Goal: Use online tool/utility: Utilize a website feature to perform a specific function

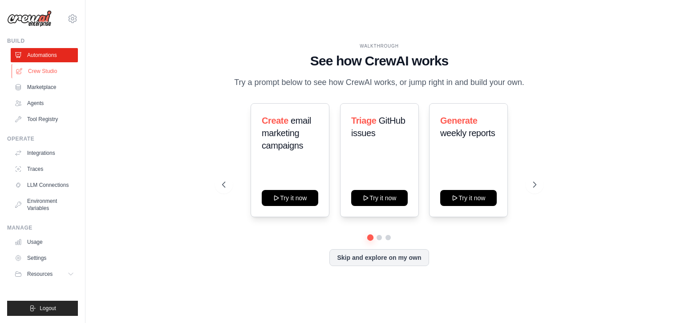
click at [44, 73] on link "Crew Studio" at bounding box center [45, 71] width 67 height 14
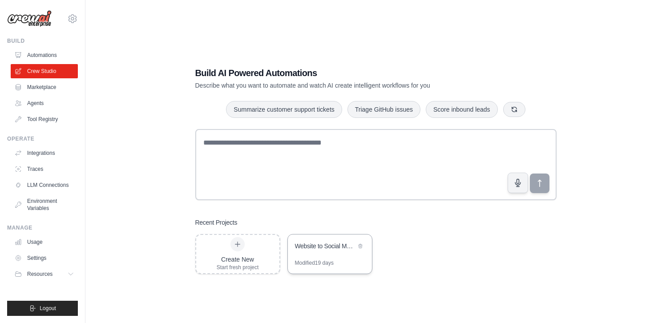
click at [313, 260] on div "Modified 19 days" at bounding box center [314, 263] width 39 height 7
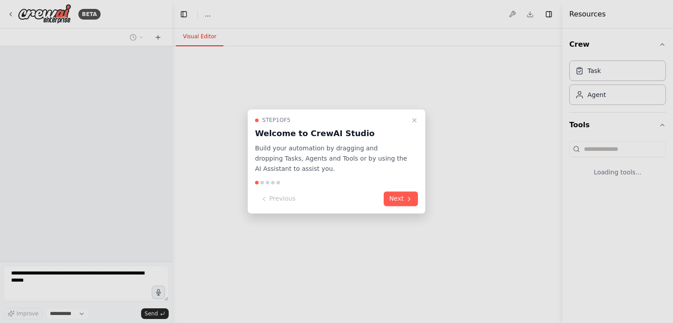
select select "****"
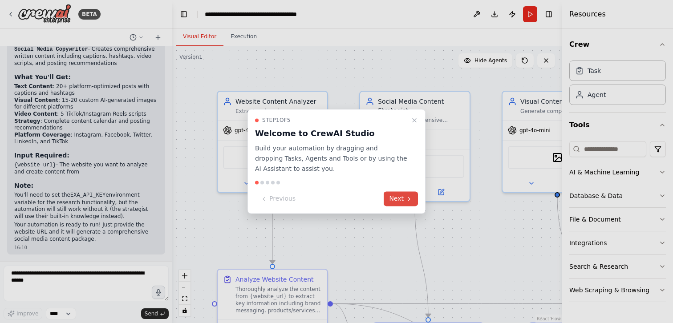
scroll to position [924, 0]
click at [400, 200] on button "Next" at bounding box center [401, 199] width 34 height 15
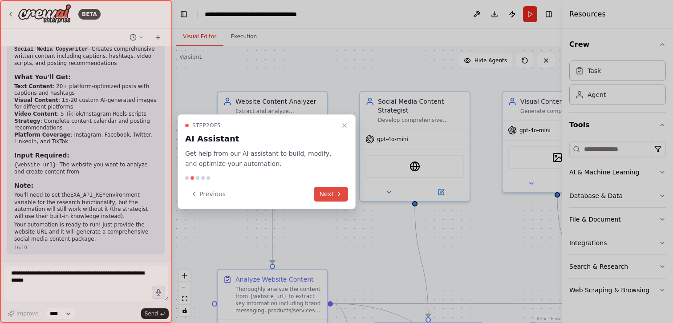
click at [321, 190] on button "Next" at bounding box center [331, 194] width 34 height 15
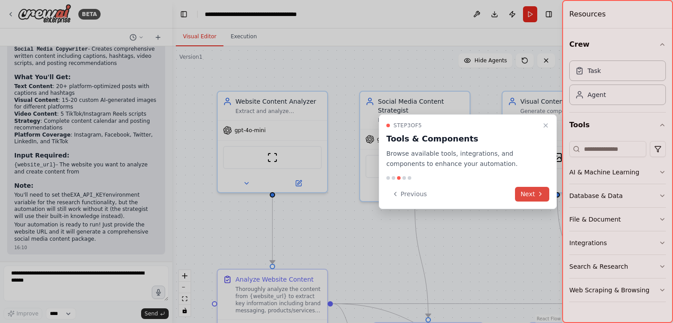
click at [526, 198] on button "Next" at bounding box center [532, 194] width 34 height 15
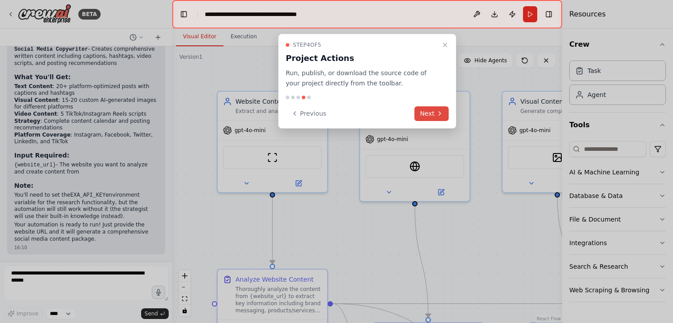
click at [428, 114] on button "Next" at bounding box center [432, 113] width 34 height 15
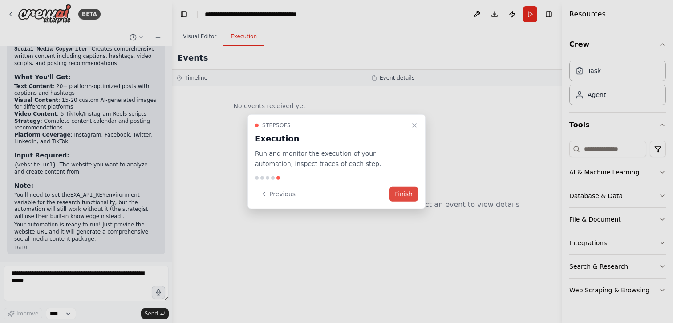
click at [407, 197] on button "Finish" at bounding box center [404, 194] width 28 height 15
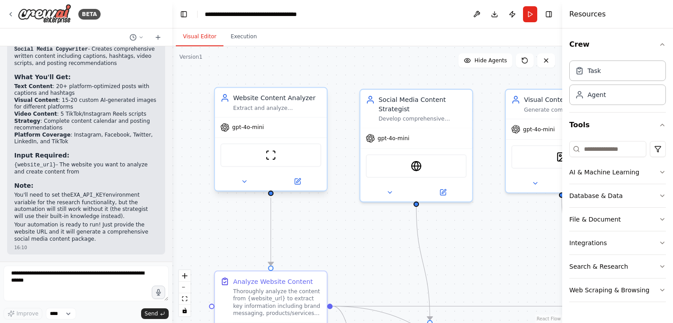
click at [272, 102] on div "Website Content Analyzer" at bounding box center [277, 97] width 88 height 9
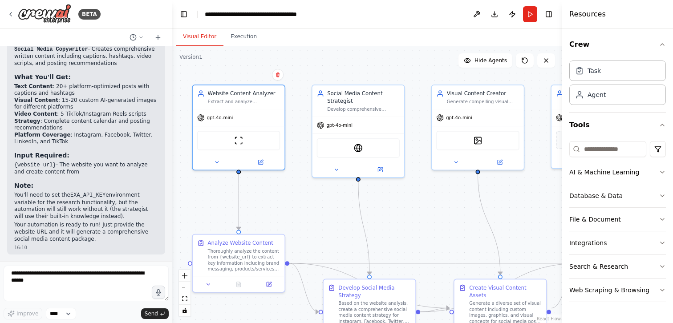
drag, startPoint x: 334, startPoint y: 184, endPoint x: 300, endPoint y: 175, distance: 35.9
click at [300, 175] on div ".deletable-edge-delete-btn { width: 20px; height: 20px; border: 0px solid #ffff…" at bounding box center [367, 184] width 390 height 277
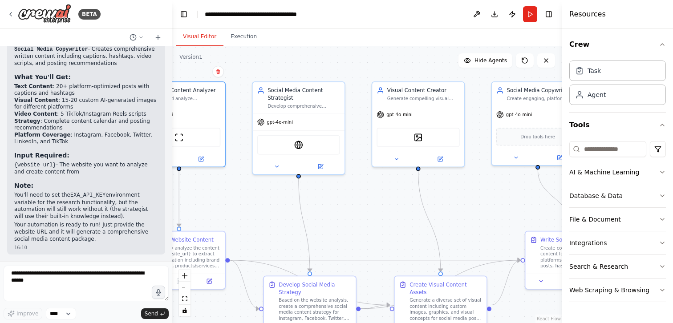
drag, startPoint x: 453, startPoint y: 219, endPoint x: 363, endPoint y: 211, distance: 90.3
click at [362, 211] on div ".deletable-edge-delete-btn { width: 20px; height: 20px; border: 0px solid #ffff…" at bounding box center [367, 184] width 390 height 277
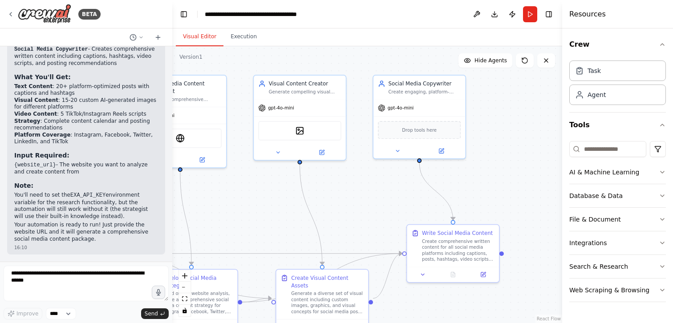
drag, startPoint x: 475, startPoint y: 196, endPoint x: 387, endPoint y: 195, distance: 88.6
click at [387, 195] on div ".deletable-edge-delete-btn { width: 20px; height: 20px; border: 0px solid #ffff…" at bounding box center [367, 184] width 390 height 277
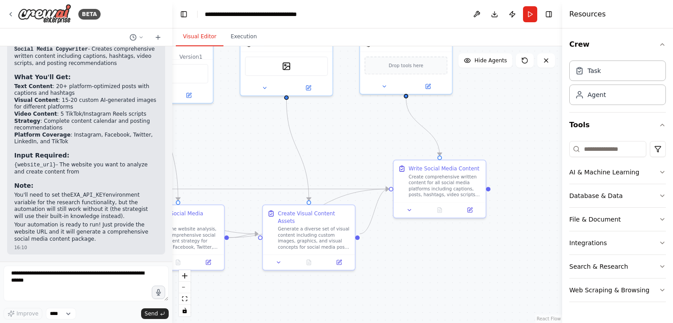
drag, startPoint x: 489, startPoint y: 195, endPoint x: 501, endPoint y: 111, distance: 84.6
click at [501, 111] on div ".deletable-edge-delete-btn { width: 20px; height: 20px; border: 0px solid #ffff…" at bounding box center [367, 184] width 390 height 277
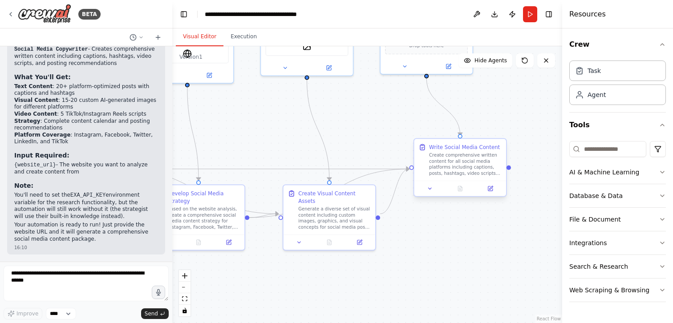
click at [450, 162] on div "Create comprehensive written content for all social media platforms including c…" at bounding box center [465, 164] width 73 height 24
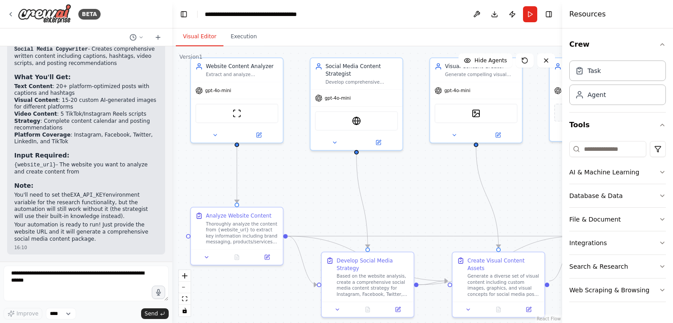
drag, startPoint x: 263, startPoint y: 138, endPoint x: 432, endPoint y: 205, distance: 181.9
click at [432, 205] on div ".deletable-edge-delete-btn { width: 20px; height: 20px; border: 0px solid #ffff…" at bounding box center [367, 184] width 390 height 277
click at [529, 19] on button "Run" at bounding box center [530, 14] width 14 height 16
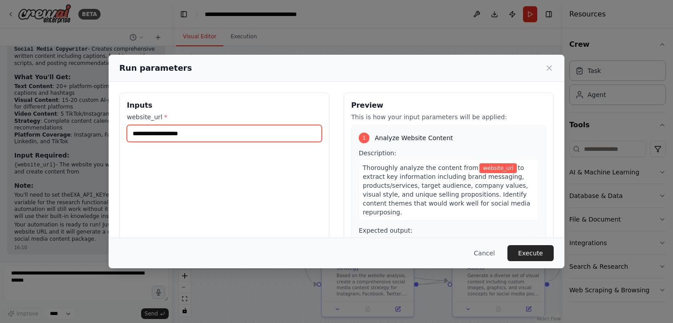
click at [186, 134] on input "website_url *" at bounding box center [224, 133] width 195 height 17
paste input "**********"
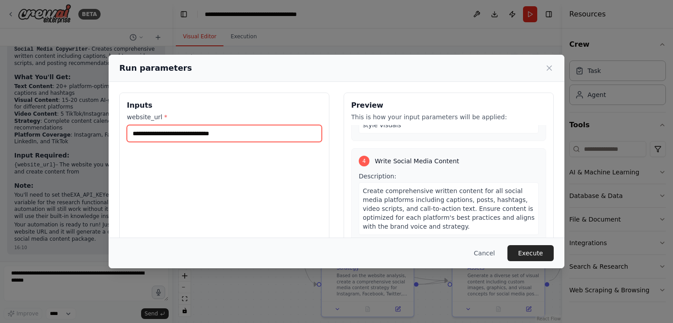
scroll to position [511, 0]
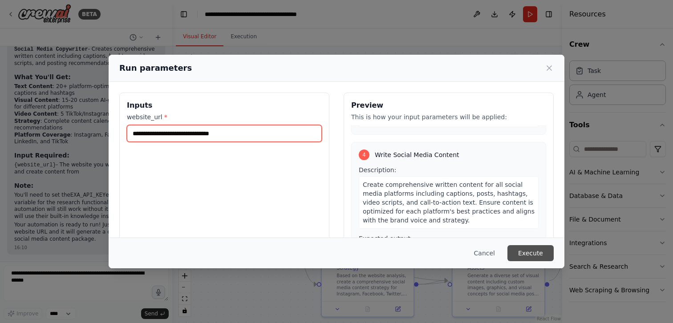
type input "**********"
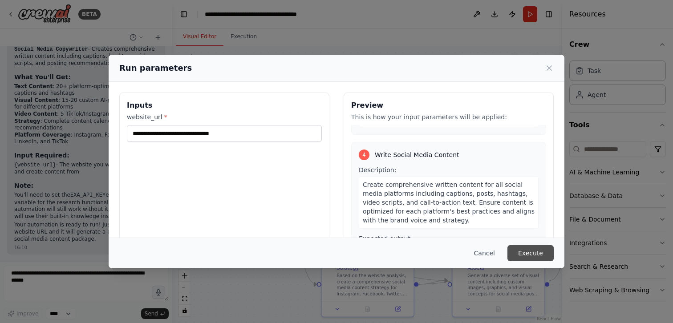
click at [535, 254] on button "Execute" at bounding box center [531, 253] width 46 height 16
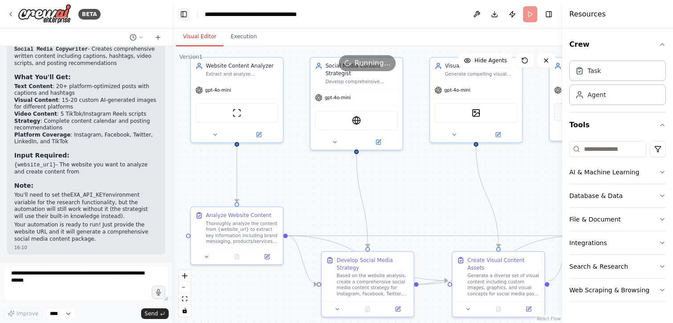
click at [182, 13] on button "Toggle Left Sidebar" at bounding box center [184, 14] width 12 height 12
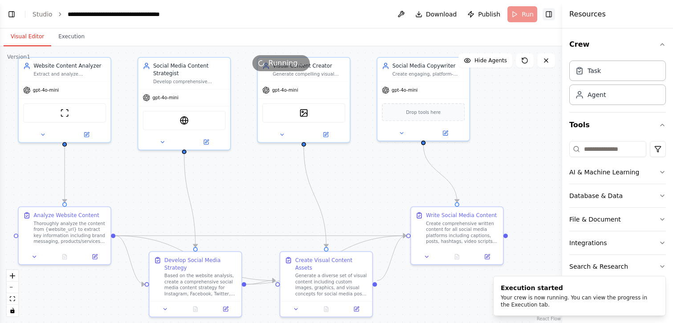
click at [549, 15] on button "Toggle Right Sidebar" at bounding box center [549, 14] width 12 height 12
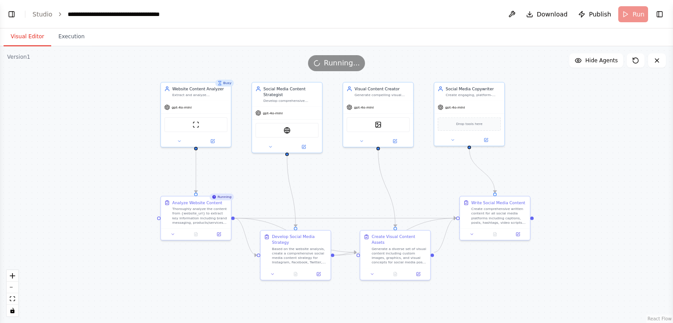
drag, startPoint x: 268, startPoint y: 166, endPoint x: 368, endPoint y: 163, distance: 100.2
click at [368, 163] on div ".deletable-edge-delete-btn { width: 20px; height: 20px; border: 0px solid #ffff…" at bounding box center [336, 184] width 673 height 277
click at [212, 206] on div "Thoroughly analyze the content from {website_url} to extract key information in…" at bounding box center [203, 213] width 55 height 18
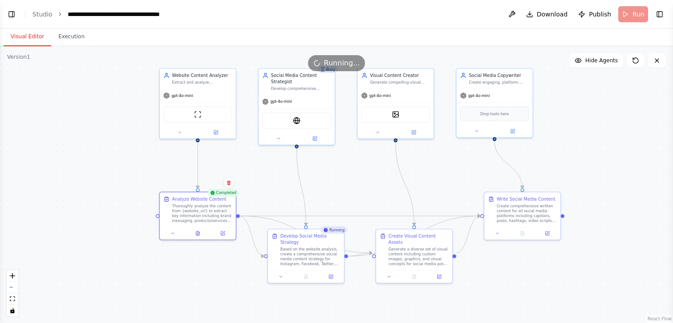
click at [269, 203] on div ".deletable-edge-delete-btn { width: 20px; height: 20px; border: 0px solid #ffff…" at bounding box center [336, 184] width 673 height 277
click at [173, 233] on icon at bounding box center [173, 232] width 5 height 5
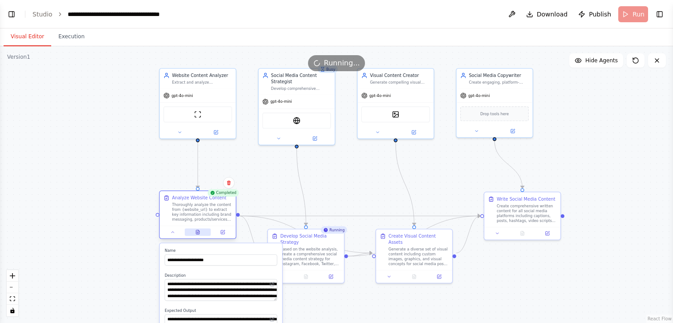
click at [199, 234] on icon at bounding box center [197, 232] width 3 height 4
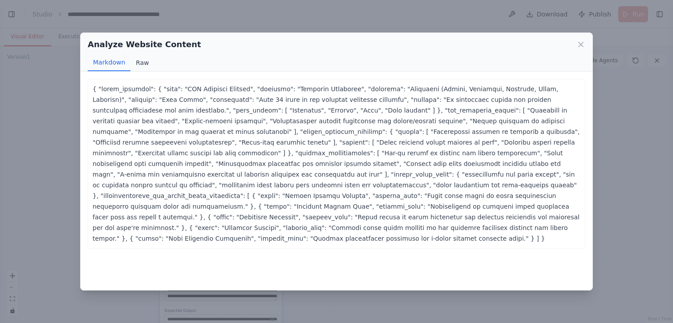
click at [143, 64] on button "Raw" at bounding box center [142, 62] width 24 height 17
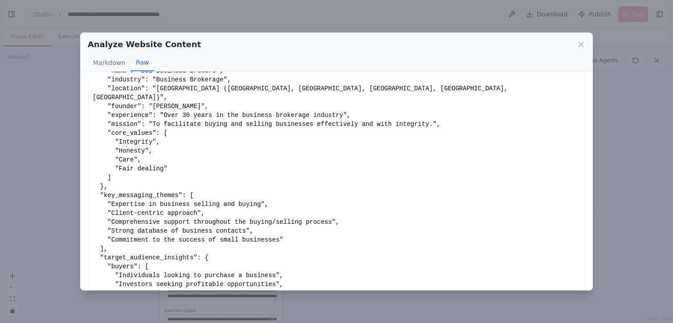
scroll to position [72, 0]
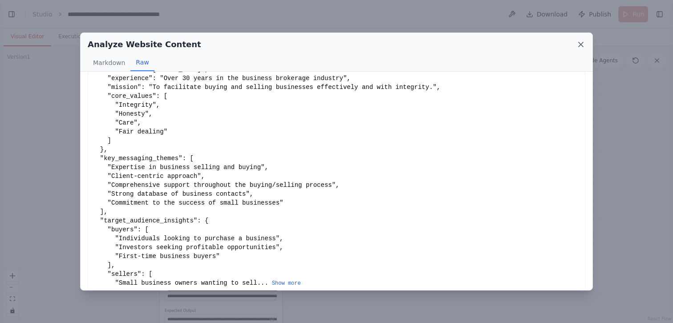
click at [580, 46] on icon at bounding box center [581, 44] width 9 height 9
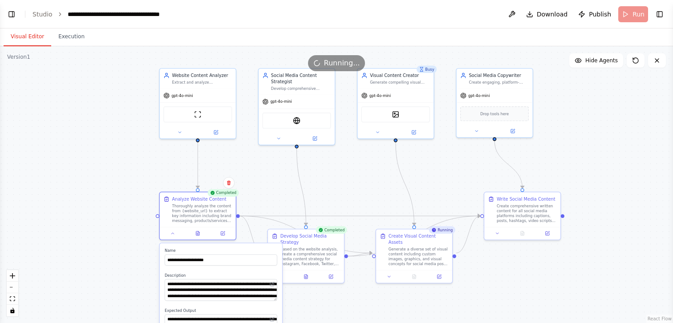
click at [371, 186] on div ".deletable-edge-delete-btn { width: 20px; height: 20px; border: 0px solid #ffff…" at bounding box center [336, 184] width 673 height 277
click at [308, 276] on icon at bounding box center [306, 275] width 3 height 4
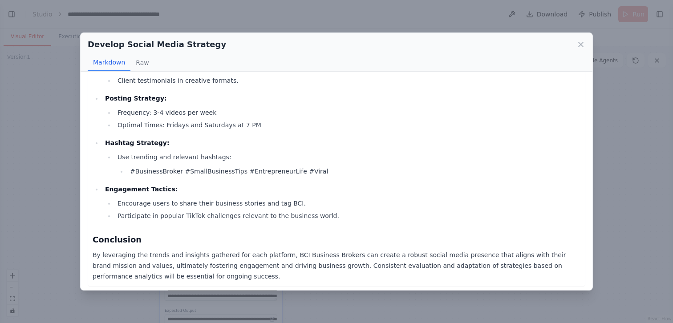
scroll to position [1008, 0]
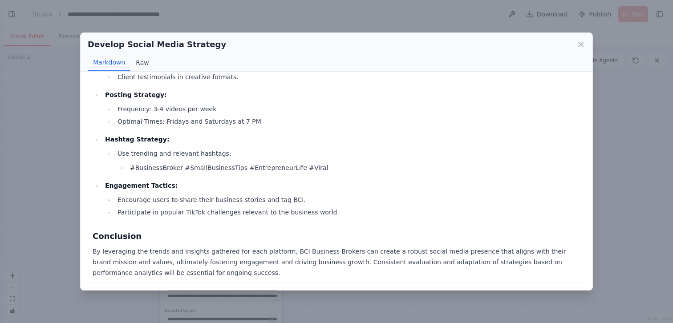
click at [142, 68] on button "Raw" at bounding box center [142, 62] width 24 height 17
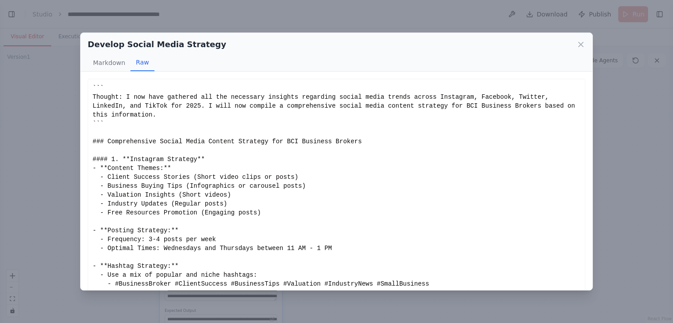
scroll to position [45, 0]
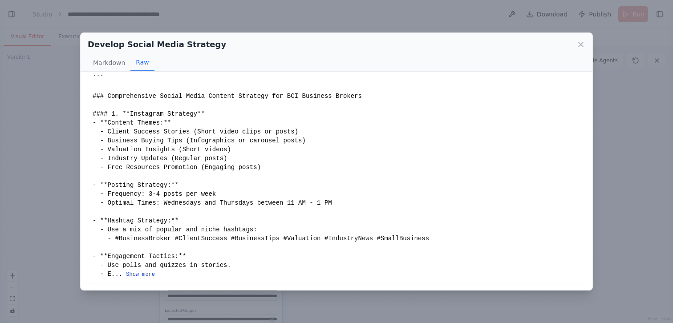
click at [150, 271] on button "Show more" at bounding box center [140, 274] width 29 height 7
click at [581, 43] on icon at bounding box center [581, 44] width 9 height 9
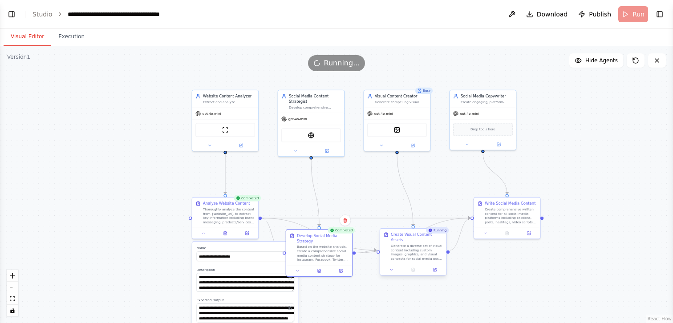
click at [420, 244] on div "Generate a diverse set of visual content including custom images, graphics, and…" at bounding box center [417, 252] width 52 height 17
click at [470, 283] on div ".deletable-edge-delete-btn { width: 20px; height: 20px; border: 0px solid #ffff…" at bounding box center [336, 184] width 673 height 277
click at [319, 269] on icon at bounding box center [319, 270] width 3 height 4
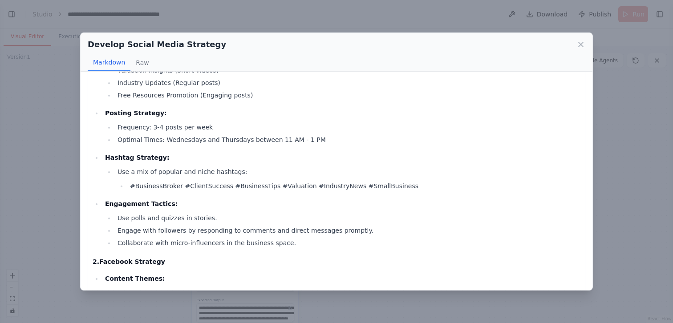
scroll to position [116, 0]
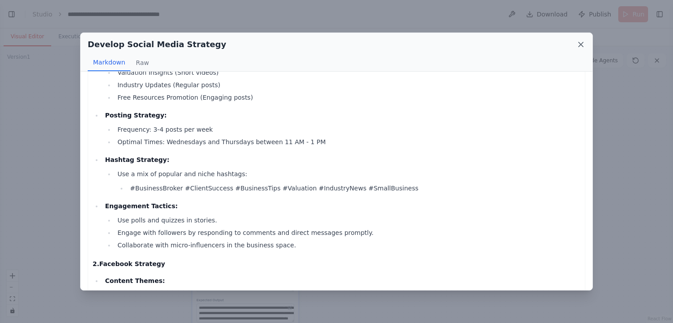
click at [581, 42] on icon at bounding box center [581, 44] width 9 height 9
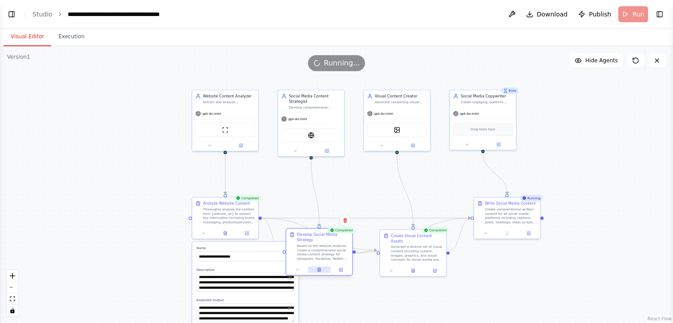
click at [319, 271] on icon at bounding box center [319, 270] width 4 height 4
click at [320, 270] on icon at bounding box center [322, 270] width 4 height 4
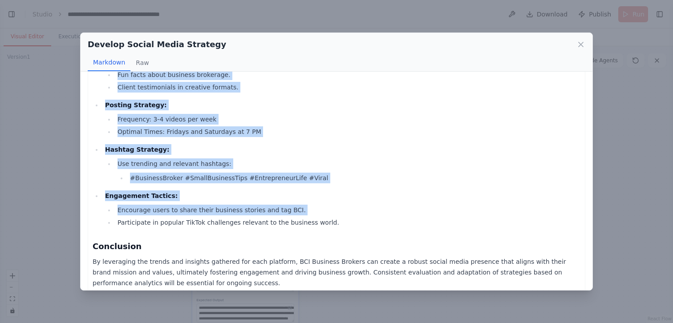
scroll to position [1008, 0]
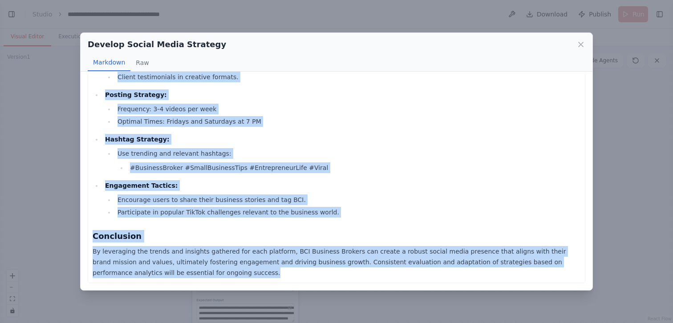
drag, startPoint x: 93, startPoint y: 124, endPoint x: 237, endPoint y: 280, distance: 212.4
copy div "Comprehensive Social Media Content Strategy for BCI Business Brokers 1. Instagr…"
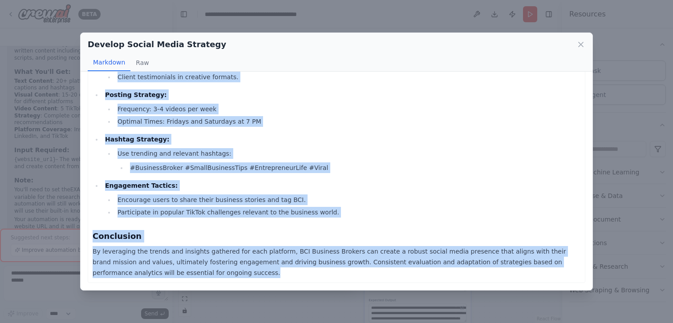
click at [284, 131] on ul "Content Themes: [PERSON_NAME], engaging videos explaining the buying/selling pr…" at bounding box center [337, 125] width 488 height 185
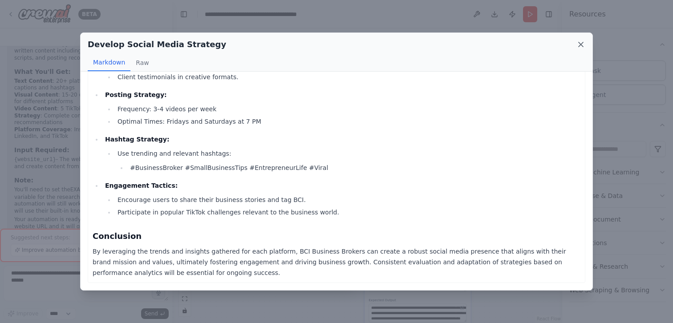
click at [580, 44] on icon at bounding box center [581, 44] width 9 height 9
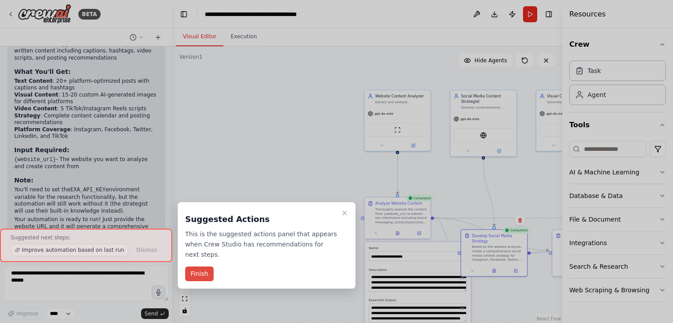
click at [203, 271] on button "Finish" at bounding box center [199, 274] width 28 height 15
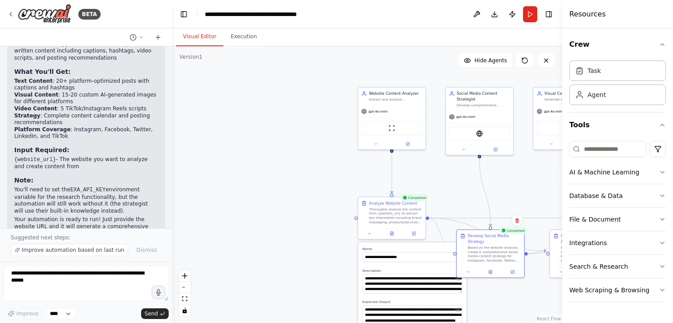
drag, startPoint x: 306, startPoint y: 222, endPoint x: 175, endPoint y: 197, distance: 133.7
click at [176, 197] on div ".deletable-edge-delete-btn { width: 20px; height: 20px; border: 0px solid #ffff…" at bounding box center [367, 184] width 390 height 277
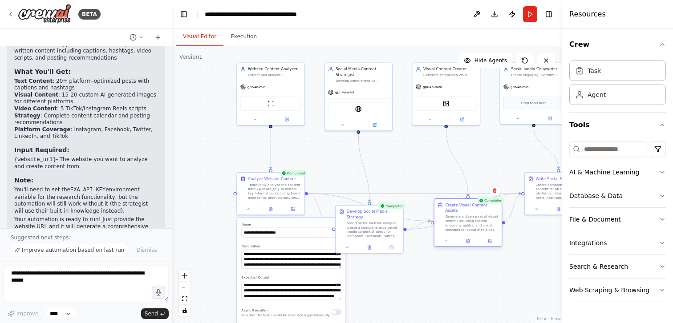
drag, startPoint x: 461, startPoint y: 246, endPoint x: 467, endPoint y: 240, distance: 9.1
click at [467, 240] on div at bounding box center [468, 240] width 67 height 11
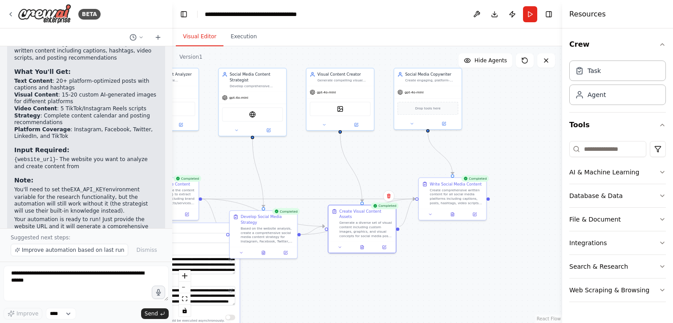
drag, startPoint x: 533, startPoint y: 279, endPoint x: 421, endPoint y: 283, distance: 112.7
click at [421, 283] on div ".deletable-edge-delete-btn { width: 20px; height: 20px; border: 0px solid #ffff…" at bounding box center [367, 184] width 390 height 277
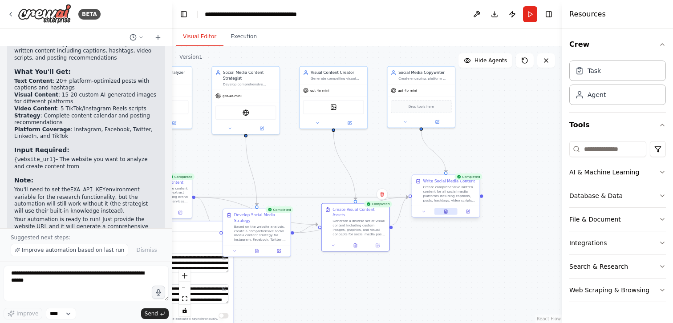
click at [446, 213] on icon at bounding box center [445, 212] width 3 height 4
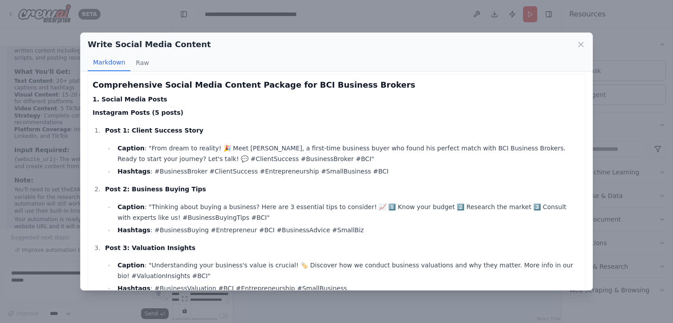
scroll to position [0, 0]
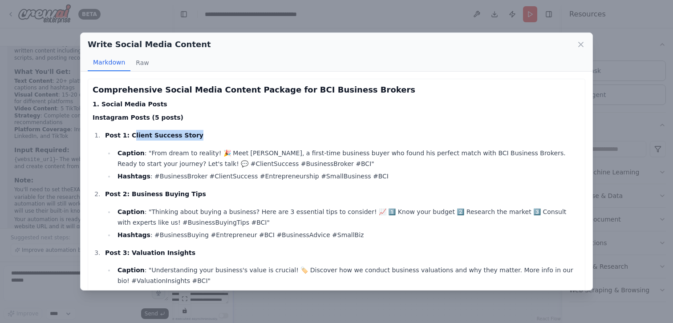
drag, startPoint x: 130, startPoint y: 136, endPoint x: 188, endPoint y: 135, distance: 58.3
click at [188, 135] on strong "Post 1: Client Success Story" at bounding box center [154, 135] width 98 height 7
click at [153, 153] on li "Caption : "From dream to reality! 🎉 Meet [PERSON_NAME], a first-time business b…" at bounding box center [348, 158] width 466 height 21
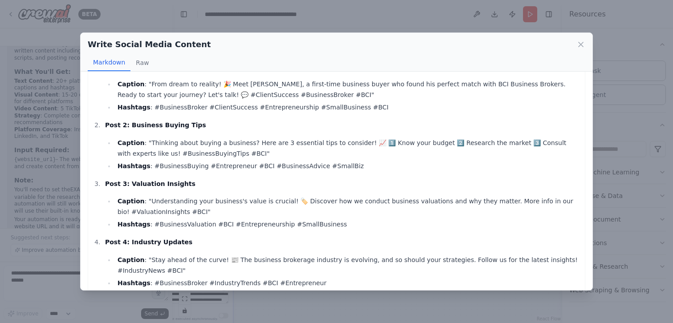
scroll to position [72, 0]
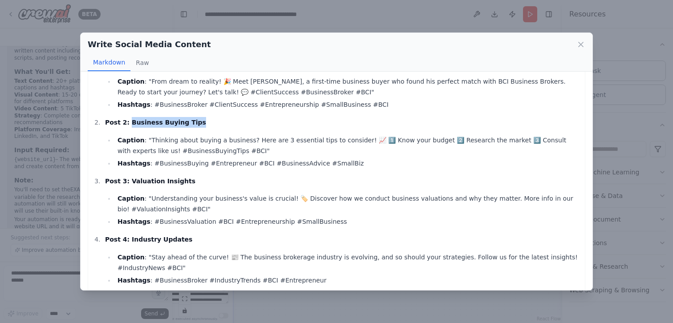
drag, startPoint x: 128, startPoint y: 124, endPoint x: 197, endPoint y: 123, distance: 68.6
click at [196, 123] on p "Post 2: Business Buying Tips" at bounding box center [342, 122] width 475 height 11
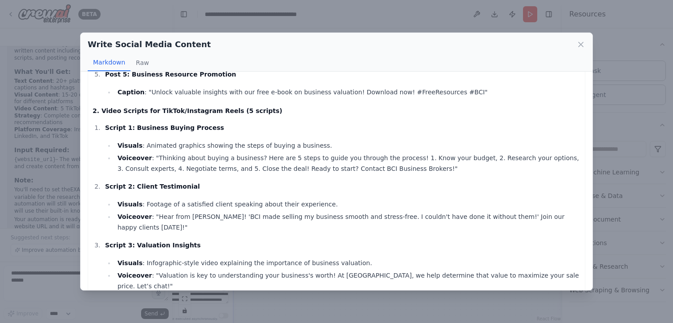
scroll to position [902, 0]
click at [581, 42] on icon at bounding box center [581, 44] width 9 height 9
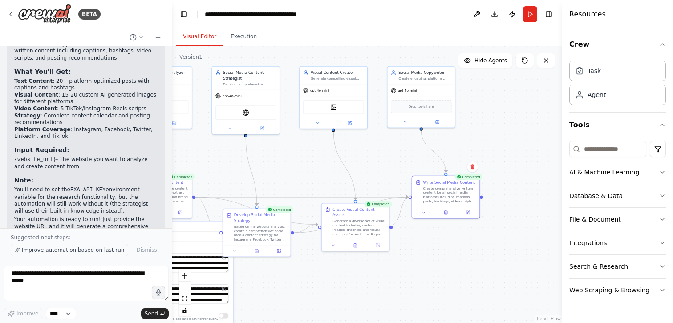
click at [73, 251] on span "Improve automation based on last run" at bounding box center [73, 250] width 102 height 7
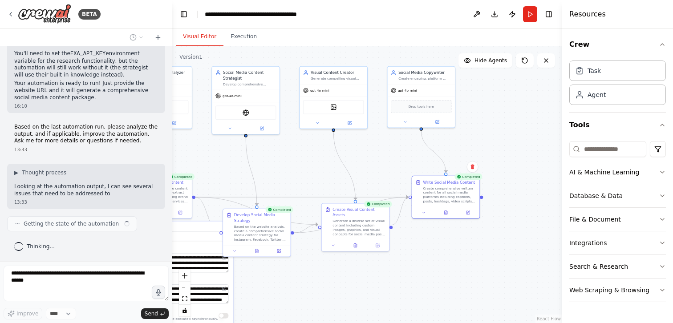
scroll to position [1073, 0]
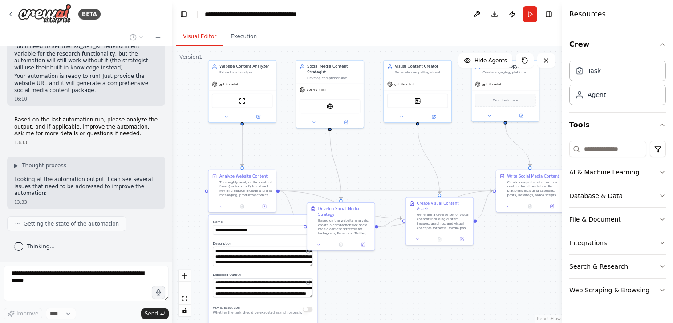
drag, startPoint x: 293, startPoint y: 162, endPoint x: 376, endPoint y: 156, distance: 83.5
click at [377, 156] on div ".deletable-edge-delete-btn { width: 20px; height: 20px; border: 0px solid #ffff…" at bounding box center [367, 184] width 390 height 277
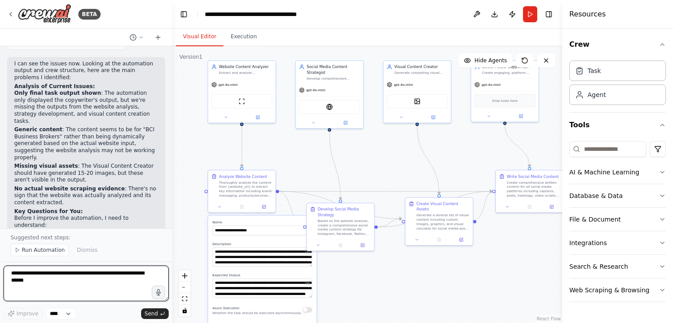
scroll to position [1248, 0]
click at [69, 281] on textarea at bounding box center [86, 284] width 165 height 36
type textarea "**********"
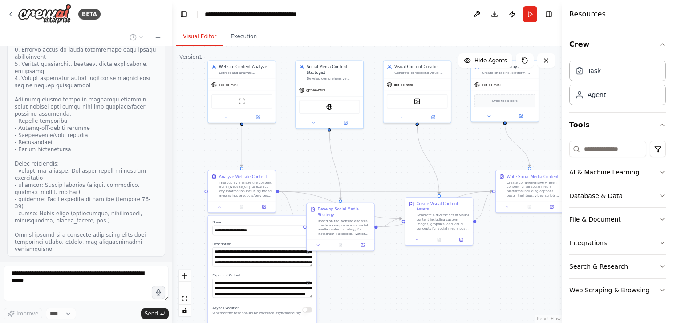
scroll to position [1948, 0]
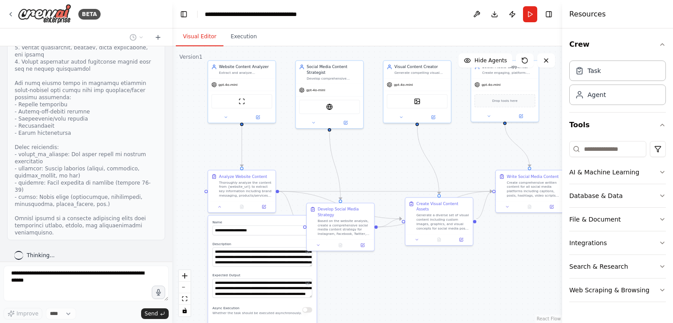
click at [323, 174] on div ".deletable-edge-delete-btn { width: 20px; height: 20px; border: 0px solid #ffff…" at bounding box center [367, 184] width 390 height 277
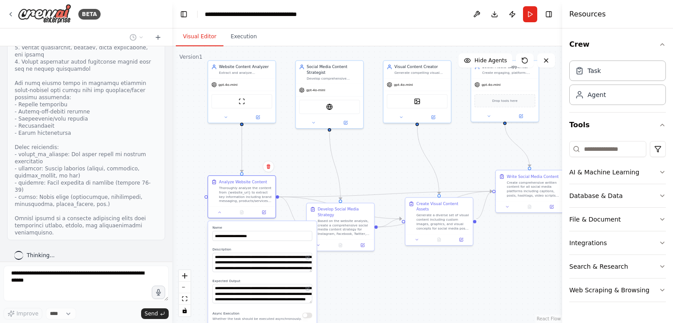
drag, startPoint x: 287, startPoint y: 221, endPoint x: 284, endPoint y: 228, distance: 7.6
click at [284, 228] on label "Name" at bounding box center [262, 228] width 100 height 4
click at [220, 214] on button at bounding box center [219, 211] width 19 height 7
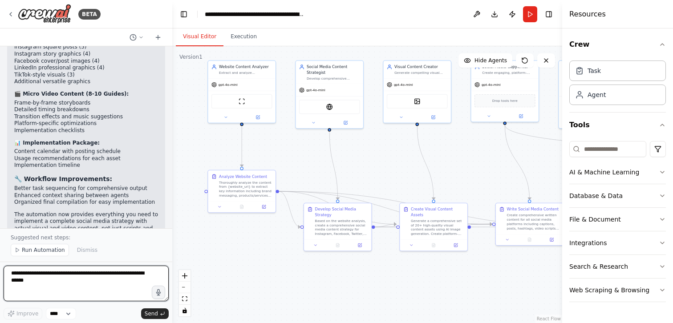
scroll to position [2947, 0]
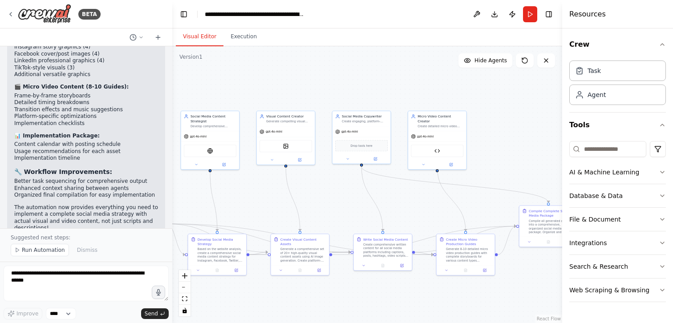
drag, startPoint x: 490, startPoint y: 158, endPoint x: 349, endPoint y: 194, distance: 144.9
click at [349, 195] on div ".deletable-edge-delete-btn { width: 20px; height: 20px; border: 0px solid #ffff…" at bounding box center [367, 184] width 390 height 277
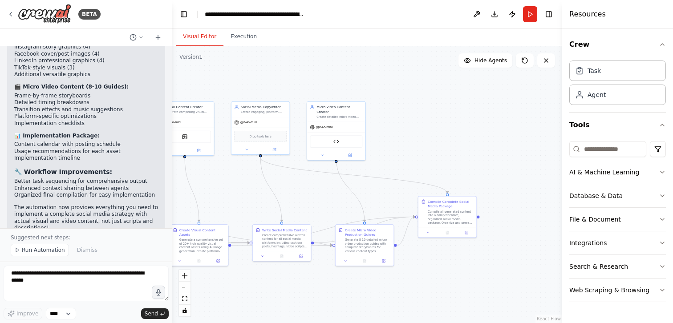
drag, startPoint x: 413, startPoint y: 200, endPoint x: 314, endPoint y: 191, distance: 99.3
click at [314, 191] on div ".deletable-edge-delete-btn { width: 20px; height: 20px; border: 0px solid #ffff…" at bounding box center [367, 184] width 390 height 277
click at [358, 232] on div "Create Micro Video Production Guides" at bounding box center [368, 231] width 46 height 9
click at [336, 115] on div "Micro Video Content Creator Create detailed micro video production guides and s…" at bounding box center [336, 111] width 58 height 20
click at [323, 153] on icon at bounding box center [323, 155] width 4 height 4
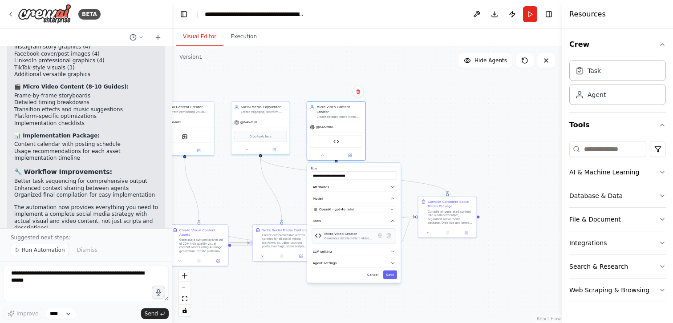
click at [364, 232] on div "Micro Video Creator Generates detailed micro video concepts and storyboards for…" at bounding box center [349, 236] width 49 height 9
click at [365, 259] on button "Agent settings" at bounding box center [354, 263] width 86 height 9
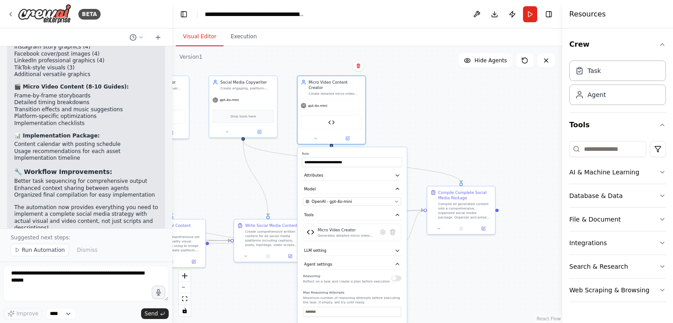
click at [381, 129] on div ".deletable-edge-delete-btn { width: 20px; height: 20px; border: 0px solid #ffff…" at bounding box center [367, 184] width 390 height 277
click at [399, 121] on div ".deletable-edge-delete-btn { width: 20px; height: 20px; border: 0px solid #ffff…" at bounding box center [367, 184] width 390 height 277
click at [317, 135] on icon at bounding box center [315, 137] width 4 height 4
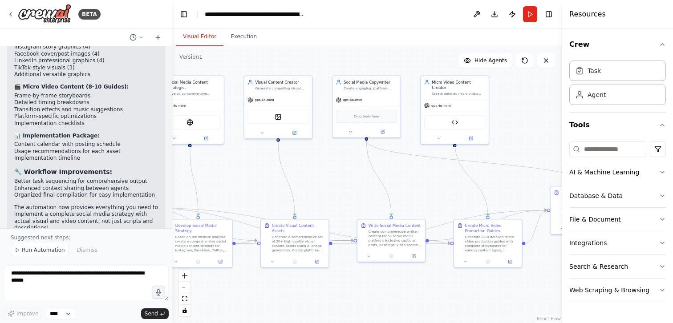
drag, startPoint x: 307, startPoint y: 187, endPoint x: 431, endPoint y: 186, distance: 123.8
click at [431, 186] on div ".deletable-edge-delete-btn { width: 20px; height: 20px; border: 0px solid #ffff…" at bounding box center [367, 184] width 390 height 277
click at [38, 252] on span "Run Automation" at bounding box center [43, 250] width 43 height 7
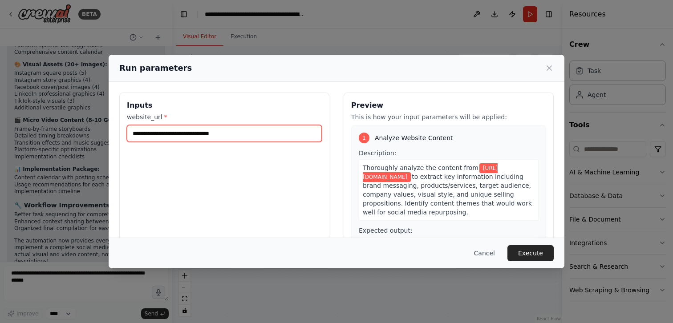
click at [251, 138] on input "**********" at bounding box center [224, 133] width 195 height 17
paste input "**********"
type input "**********"
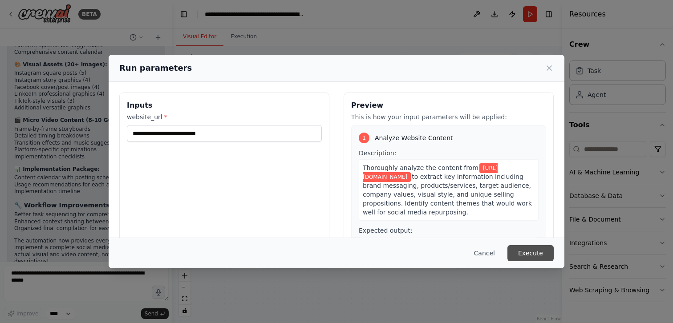
click at [530, 250] on button "Execute" at bounding box center [531, 253] width 46 height 16
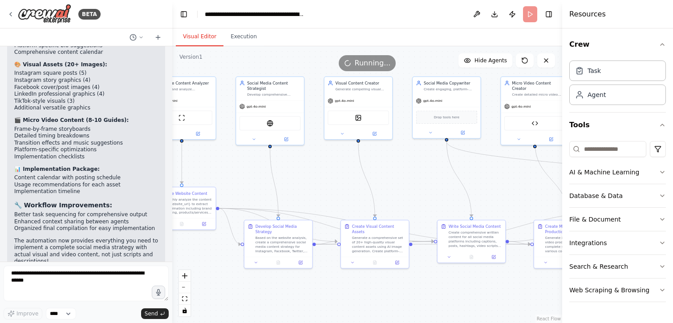
drag, startPoint x: 332, startPoint y: 177, endPoint x: 412, endPoint y: 178, distance: 79.7
click at [412, 178] on div ".deletable-edge-delete-btn { width: 20px; height: 20px; border: 0px solid #ffff…" at bounding box center [367, 184] width 390 height 277
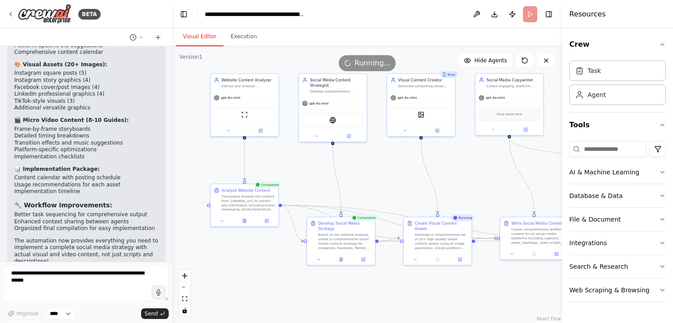
drag, startPoint x: 313, startPoint y: 170, endPoint x: 376, endPoint y: 167, distance: 62.9
click at [376, 167] on div ".deletable-edge-delete-btn { width: 20px; height: 20px; border: 0px solid #ffff…" at bounding box center [367, 184] width 390 height 277
click at [224, 220] on icon at bounding box center [222, 220] width 4 height 4
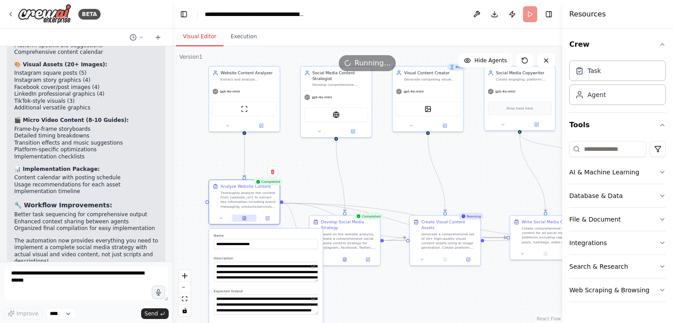
click at [245, 221] on button at bounding box center [244, 218] width 24 height 7
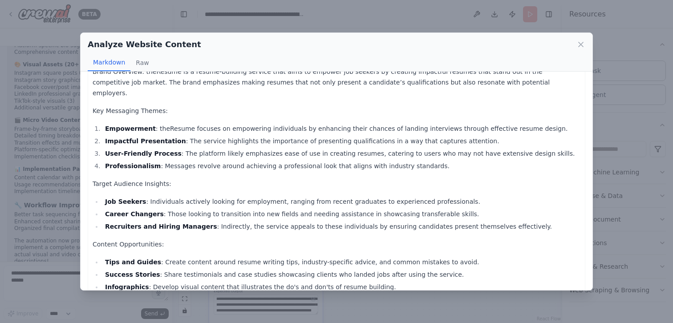
scroll to position [17, 0]
click at [579, 43] on icon at bounding box center [581, 44] width 9 height 9
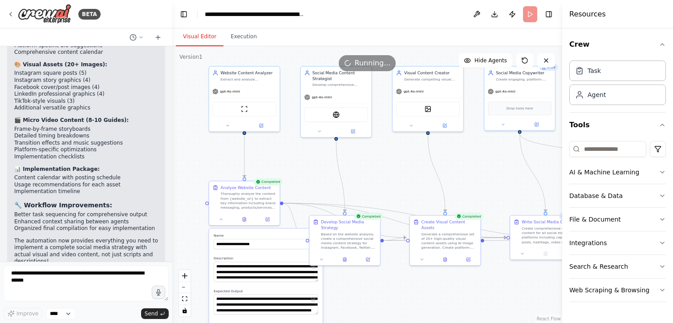
click at [368, 192] on div ".deletable-edge-delete-btn { width: 20px; height: 20px; border: 0px solid #ffff…" at bounding box center [367, 184] width 390 height 277
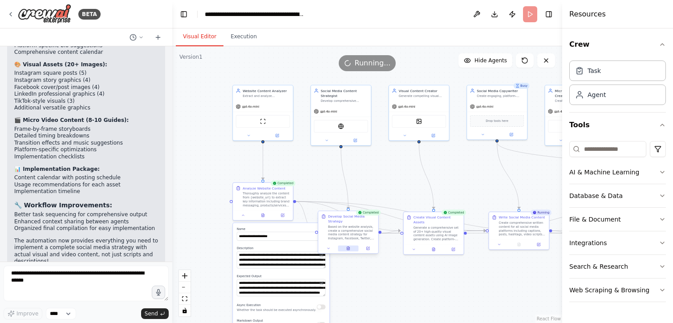
click at [349, 249] on icon at bounding box center [348, 249] width 4 height 4
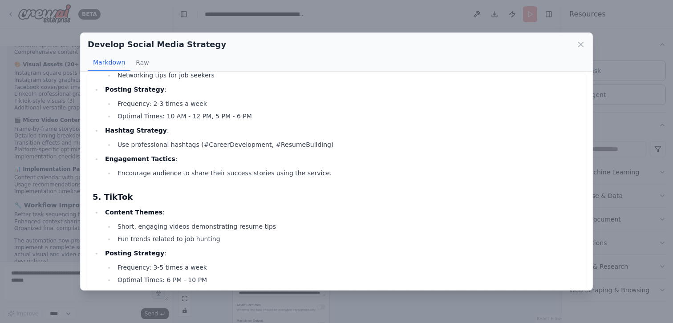
scroll to position [1076, 0]
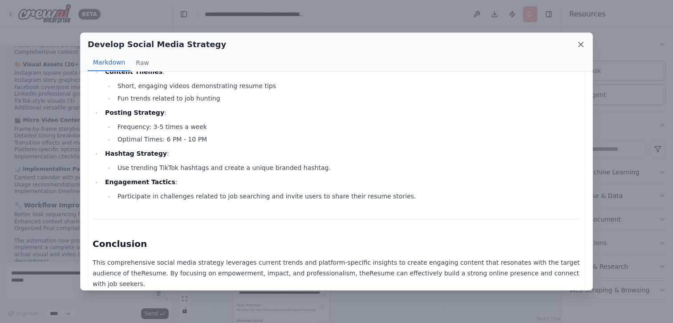
click at [579, 43] on icon at bounding box center [581, 44] width 9 height 9
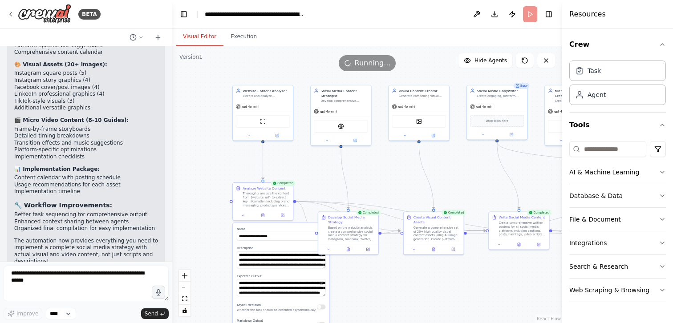
click at [385, 175] on div ".deletable-edge-delete-btn { width: 20px; height: 20px; border: 0px solid #ffff…" at bounding box center [367, 184] width 390 height 277
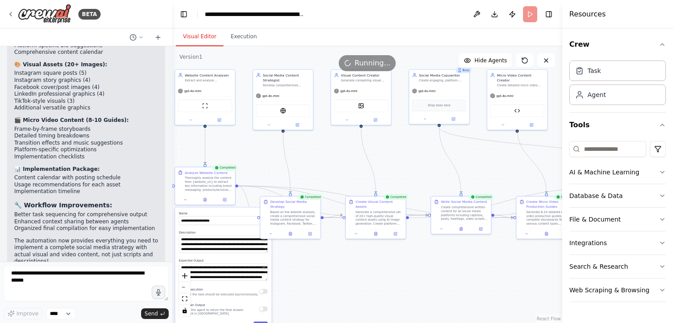
drag, startPoint x: 401, startPoint y: 179, endPoint x: 331, endPoint y: 156, distance: 73.5
click at [332, 156] on div ".deletable-edge-delete-btn { width: 20px; height: 20px; border: 0px solid #ffff…" at bounding box center [367, 184] width 390 height 277
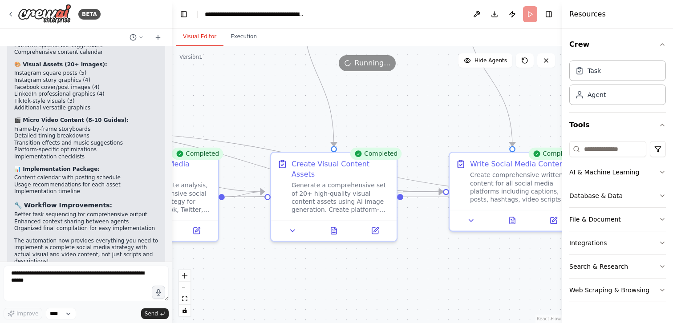
drag, startPoint x: 360, startPoint y: 187, endPoint x: 294, endPoint y: 113, distance: 99.6
click at [294, 113] on div ".deletable-edge-delete-btn { width: 20px; height: 20px; border: 0px solid #ffff…" at bounding box center [367, 184] width 390 height 277
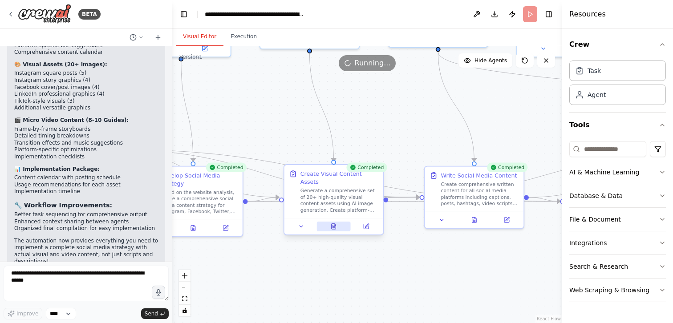
click at [336, 224] on icon at bounding box center [333, 227] width 6 height 6
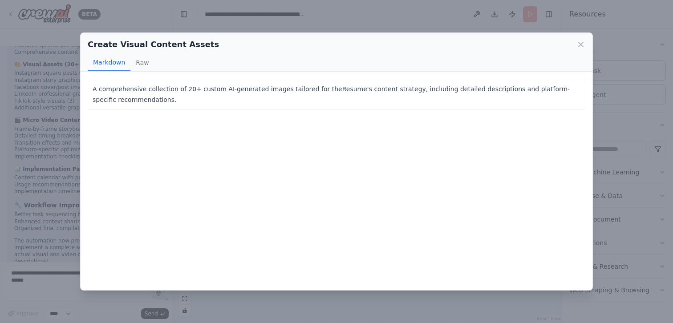
click at [180, 97] on p "A comprehensive collection of 20+ custom AI-generated images tailored for theRe…" at bounding box center [337, 94] width 488 height 21
click at [143, 63] on button "Raw" at bounding box center [142, 62] width 24 height 17
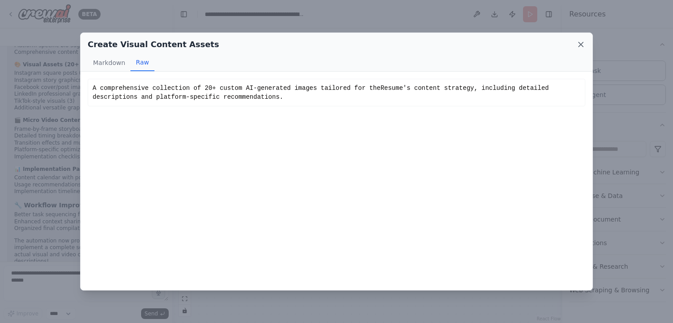
click at [579, 44] on icon at bounding box center [581, 44] width 9 height 9
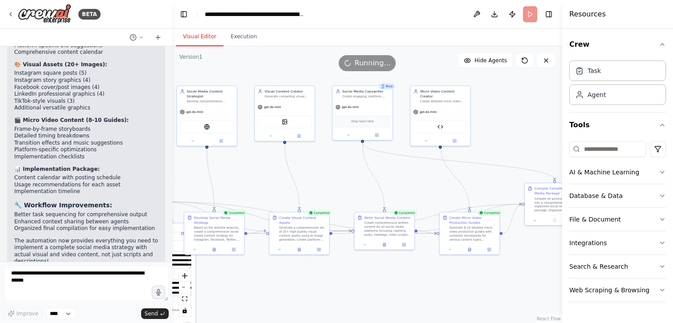
drag, startPoint x: 424, startPoint y: 267, endPoint x: 377, endPoint y: 276, distance: 48.0
click at [377, 276] on div ".deletable-edge-delete-btn { width: 20px; height: 20px; border: 0px solid #ffff…" at bounding box center [367, 184] width 390 height 277
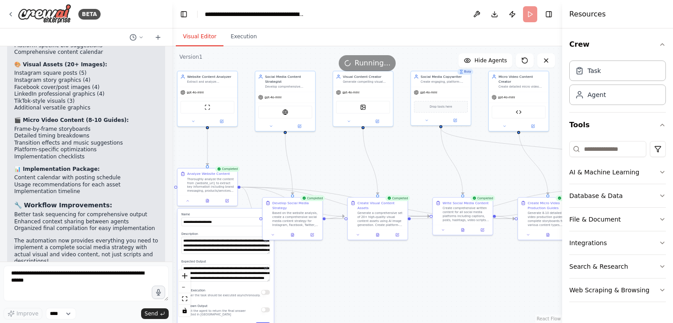
drag, startPoint x: 445, startPoint y: 261, endPoint x: 524, endPoint y: 245, distance: 80.4
click at [524, 245] on div ".deletable-edge-delete-btn { width: 20px; height: 20px; border: 0px solid #ffff…" at bounding box center [367, 184] width 390 height 277
click at [463, 228] on icon at bounding box center [463, 229] width 3 height 3
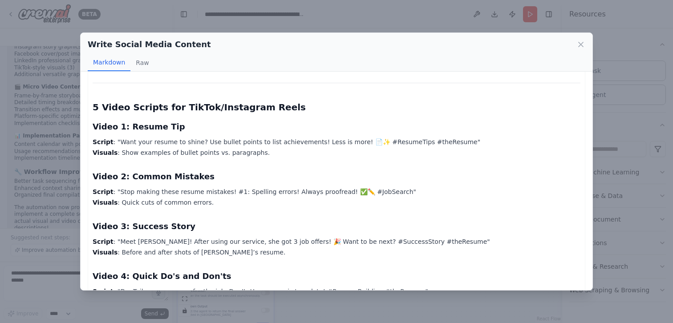
scroll to position [1206, 0]
click at [581, 45] on icon at bounding box center [581, 44] width 4 height 4
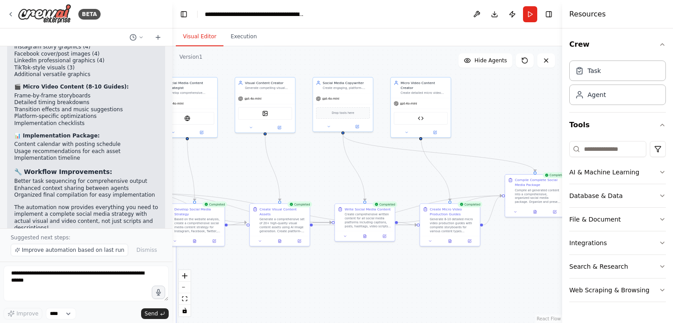
drag, startPoint x: 500, startPoint y: 251, endPoint x: 382, endPoint y: 261, distance: 117.5
click at [382, 261] on div ".deletable-edge-delete-btn { width: 20px; height: 20px; border: 0px solid #ffff…" at bounding box center [367, 184] width 390 height 277
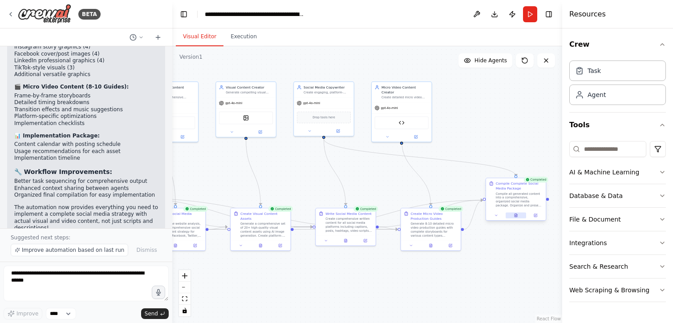
click at [517, 216] on icon at bounding box center [516, 215] width 3 height 3
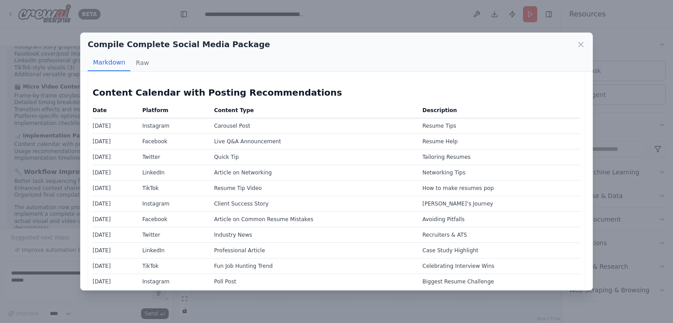
scroll to position [1877, 0]
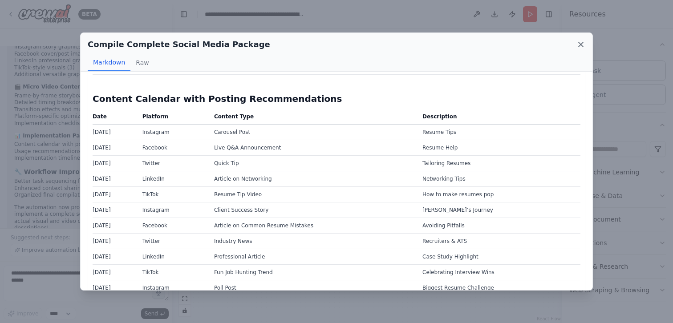
click at [585, 45] on icon at bounding box center [581, 44] width 9 height 9
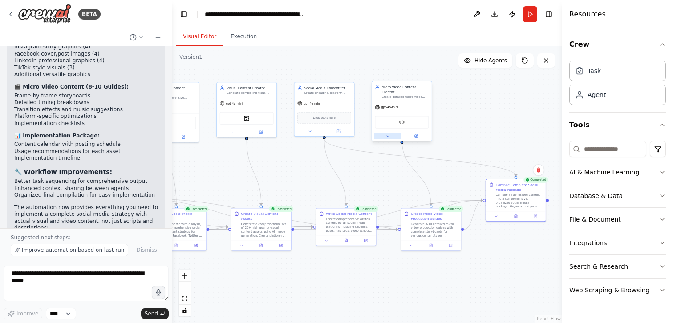
click at [389, 134] on icon at bounding box center [388, 136] width 4 height 4
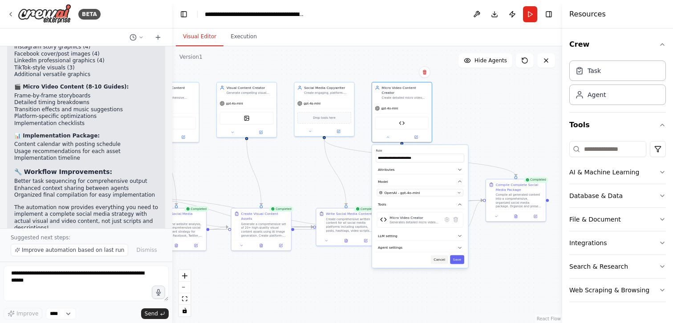
click at [439, 256] on button "Cancel" at bounding box center [439, 260] width 17 height 9
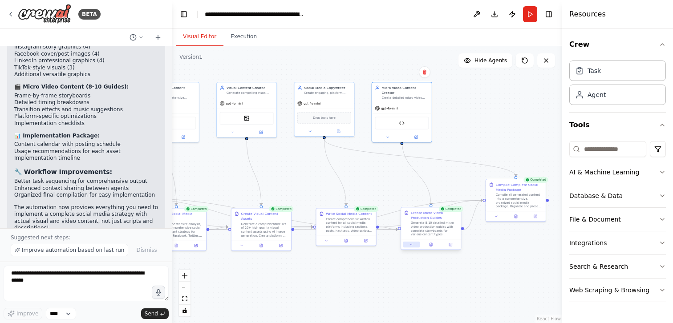
click at [413, 246] on icon at bounding box center [412, 245] width 4 height 4
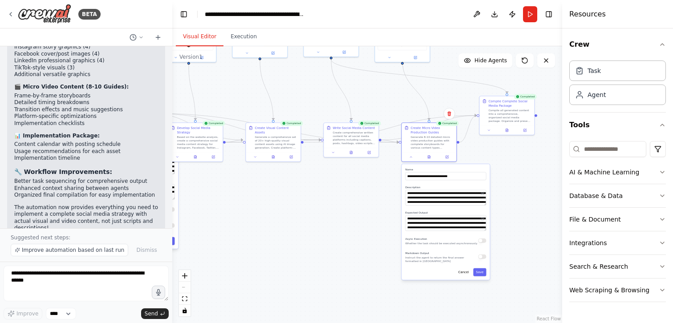
drag, startPoint x: 384, startPoint y: 289, endPoint x: 384, endPoint y: 201, distance: 88.6
click at [384, 201] on div ".deletable-edge-delete-btn { width: 20px; height: 20px; border: 0px solid #ffff…" at bounding box center [367, 184] width 390 height 277
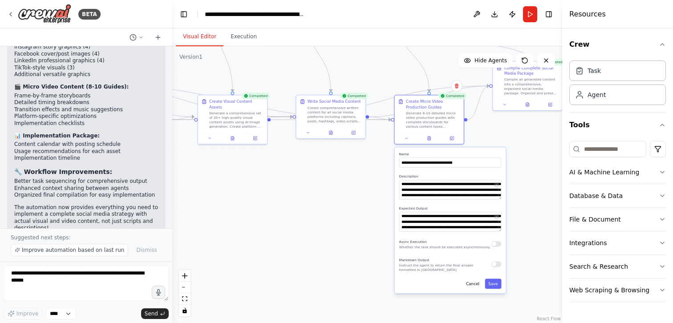
click at [362, 192] on div ".deletable-edge-delete-btn { width: 20px; height: 20px; border: 0px solid #ffff…" at bounding box center [367, 184] width 390 height 277
click at [407, 137] on icon at bounding box center [406, 137] width 4 height 4
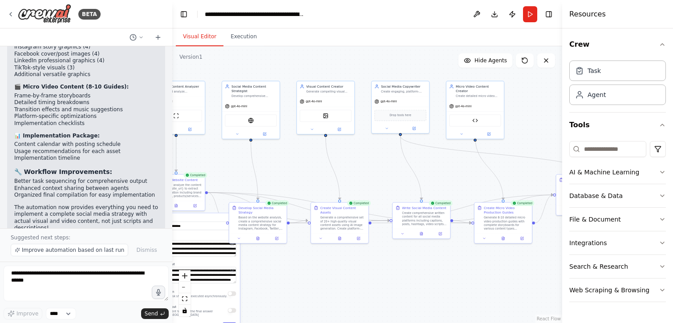
drag, startPoint x: 374, startPoint y: 89, endPoint x: 461, endPoint y: 175, distance: 123.4
click at [461, 175] on div ".deletable-edge-delete-btn { width: 20px; height: 20px; border: 0px solid #ffff…" at bounding box center [367, 184] width 390 height 277
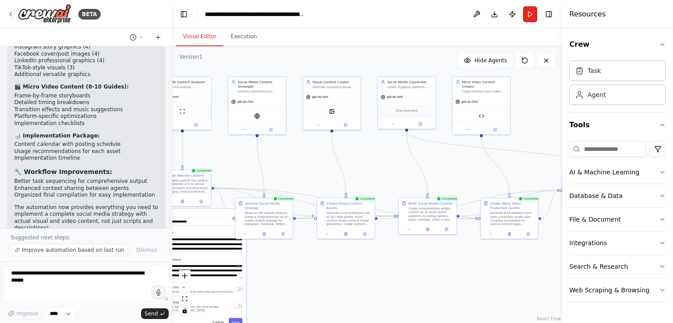
click at [326, 249] on div ".deletable-edge-delete-btn { width: 20px; height: 20px; border: 0px solid #ffff…" at bounding box center [367, 184] width 390 height 277
click at [330, 111] on img at bounding box center [332, 111] width 6 height 6
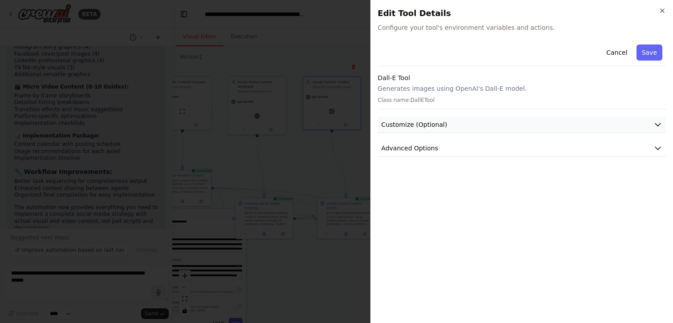
click at [659, 120] on icon "button" at bounding box center [658, 124] width 9 height 9
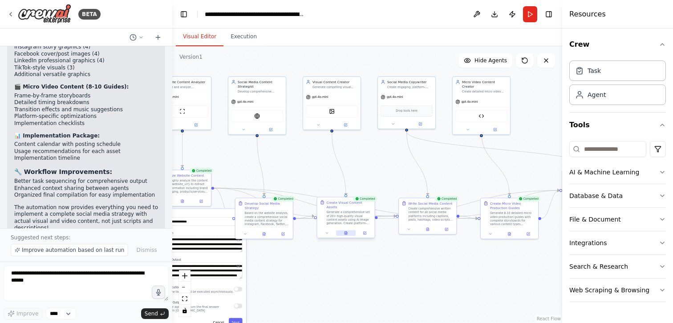
click at [348, 230] on button at bounding box center [346, 233] width 20 height 6
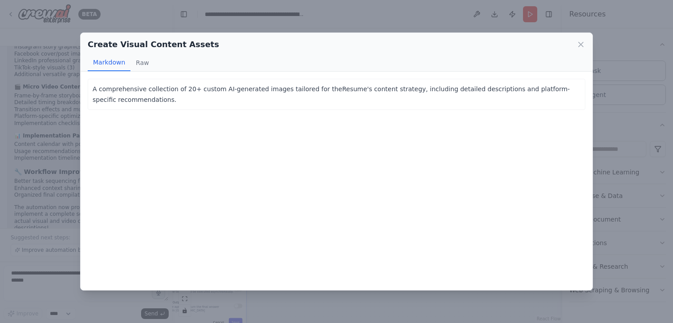
click at [241, 152] on div "A comprehensive collection of 20+ custom AI-generated images tailored for theRe…" at bounding box center [337, 181] width 512 height 219
click at [143, 64] on button "Raw" at bounding box center [142, 62] width 24 height 17
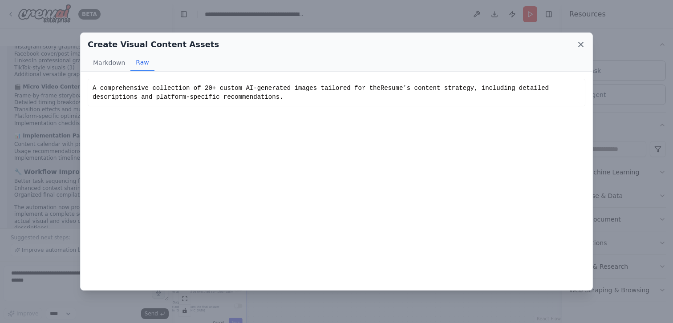
click at [583, 45] on icon at bounding box center [581, 44] width 9 height 9
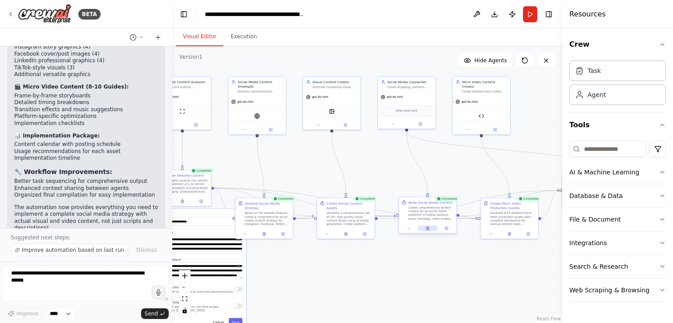
click at [427, 229] on icon at bounding box center [427, 229] width 1 height 0
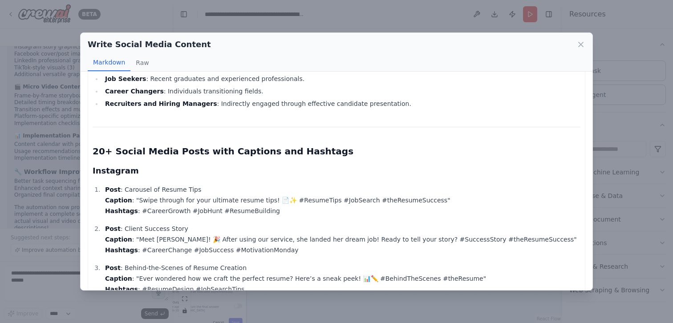
scroll to position [412, 0]
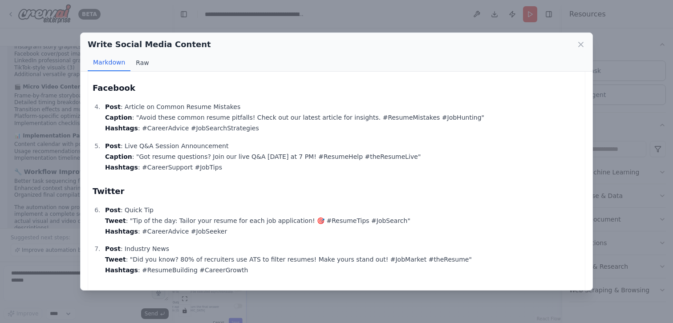
click at [136, 65] on button "Raw" at bounding box center [142, 62] width 24 height 17
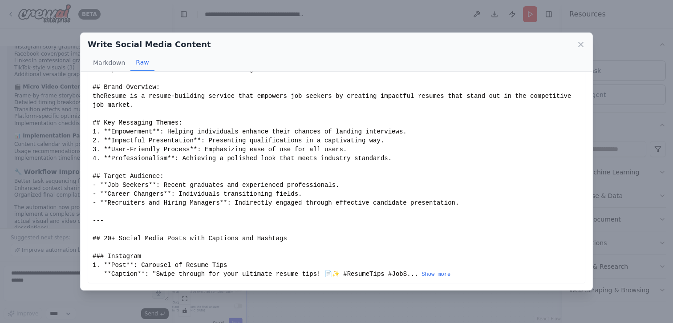
scroll to position [0, 0]
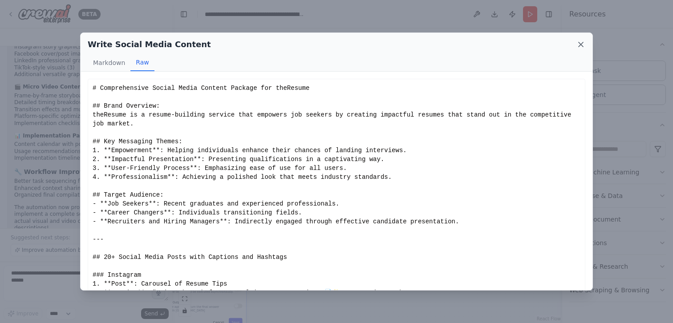
click at [581, 45] on icon at bounding box center [581, 44] width 9 height 9
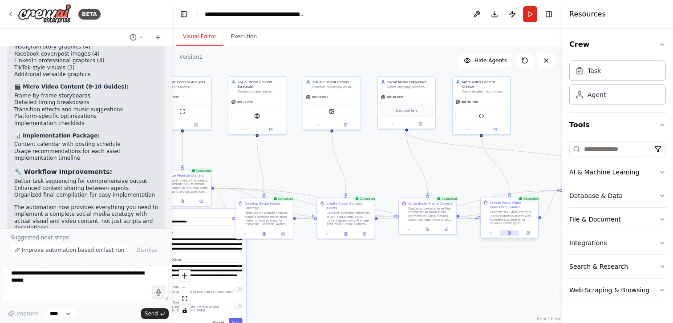
click at [511, 235] on icon at bounding box center [510, 234] width 4 height 4
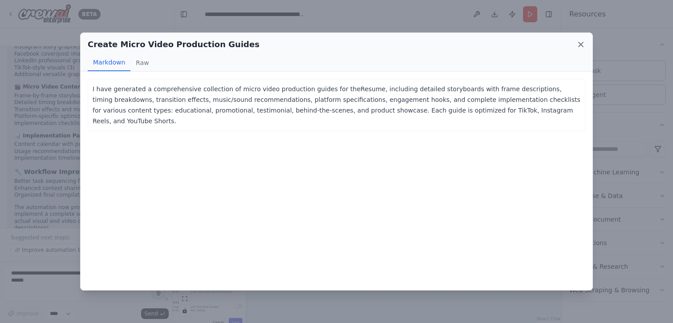
click at [581, 44] on icon at bounding box center [581, 44] width 4 height 4
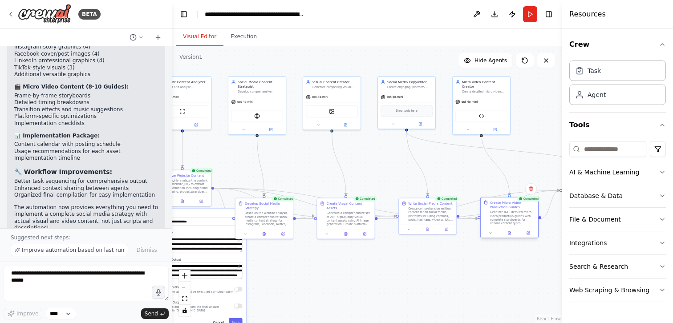
click at [512, 236] on div at bounding box center [509, 233] width 57 height 10
click at [511, 232] on button at bounding box center [510, 233] width 20 height 6
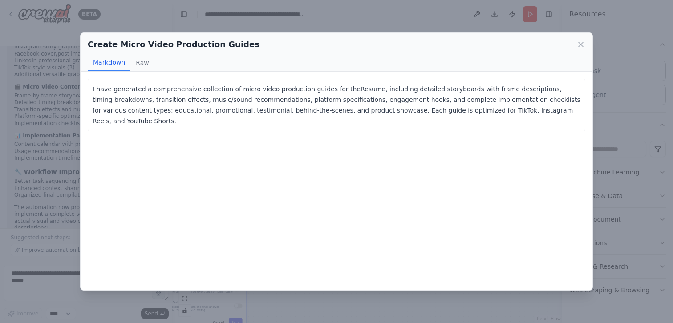
click at [274, 90] on p "I have generated a comprehensive collection of micro video production guides fo…" at bounding box center [337, 105] width 488 height 43
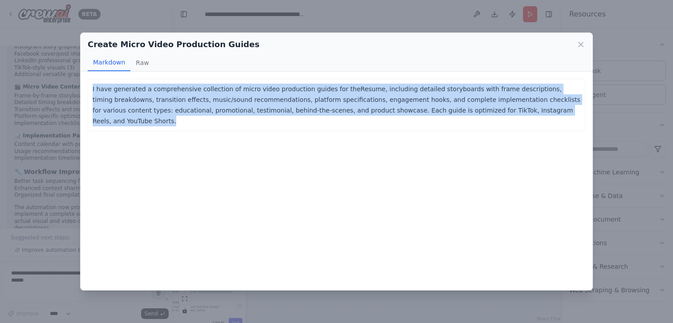
click at [274, 90] on p "I have generated a comprehensive collection of micro video production guides fo…" at bounding box center [337, 105] width 488 height 43
click at [581, 46] on icon at bounding box center [581, 44] width 9 height 9
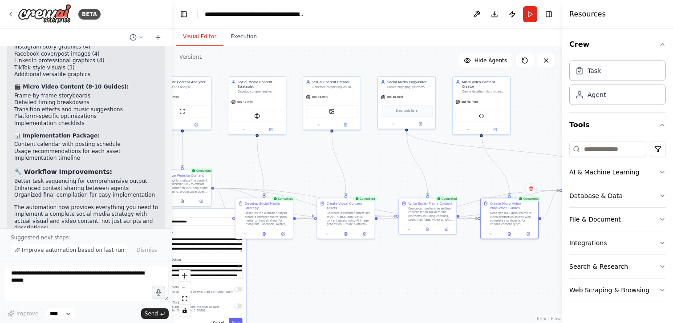
click at [663, 291] on icon "button" at bounding box center [662, 290] width 7 height 7
click at [659, 290] on icon "button" at bounding box center [662, 290] width 7 height 7
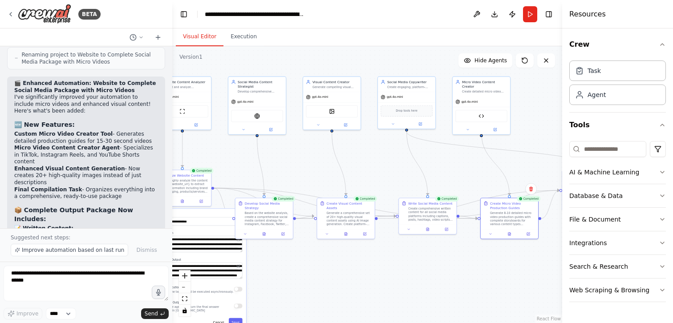
scroll to position [2947, 0]
